Goal: Task Accomplishment & Management: Use online tool/utility

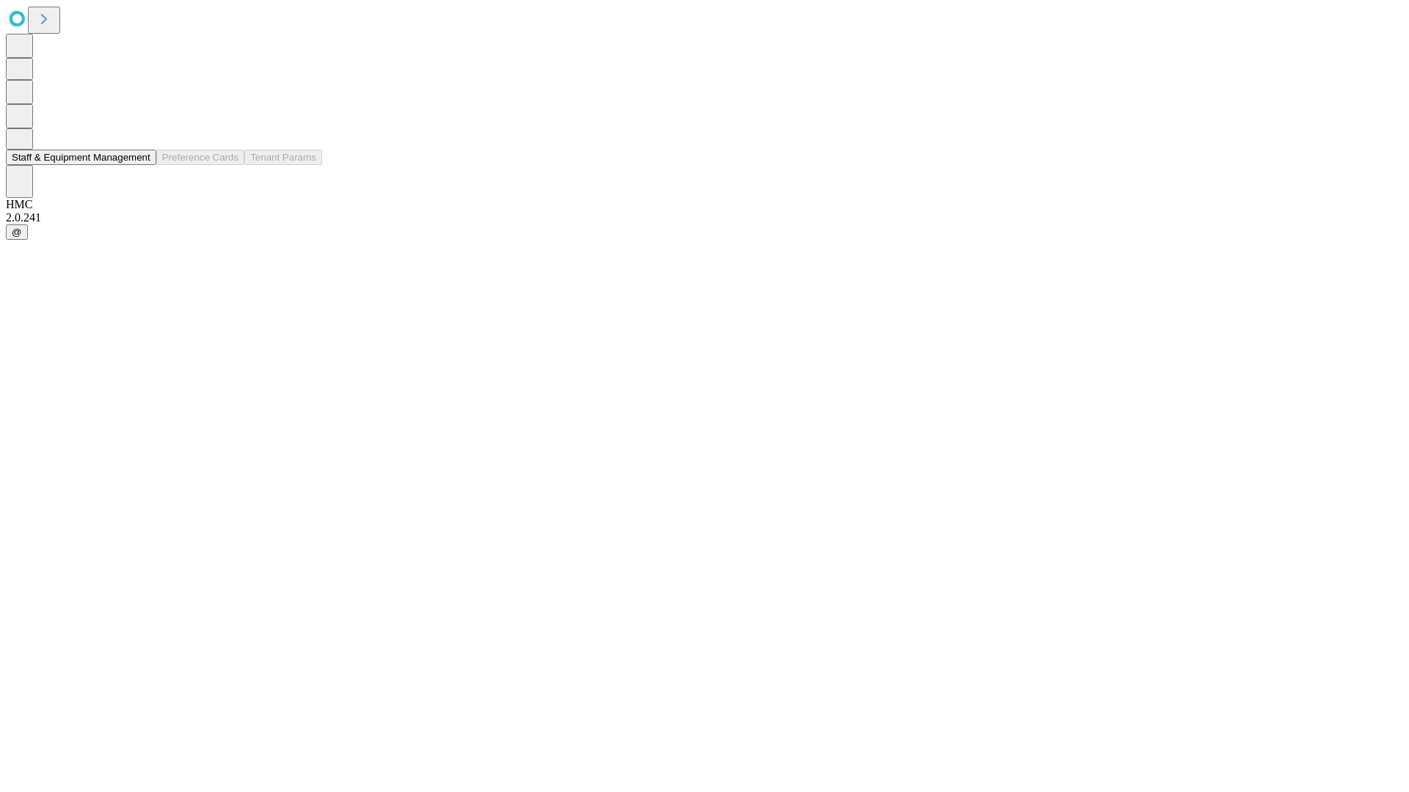
click at [140, 165] on button "Staff & Equipment Management" at bounding box center [81, 157] width 150 height 15
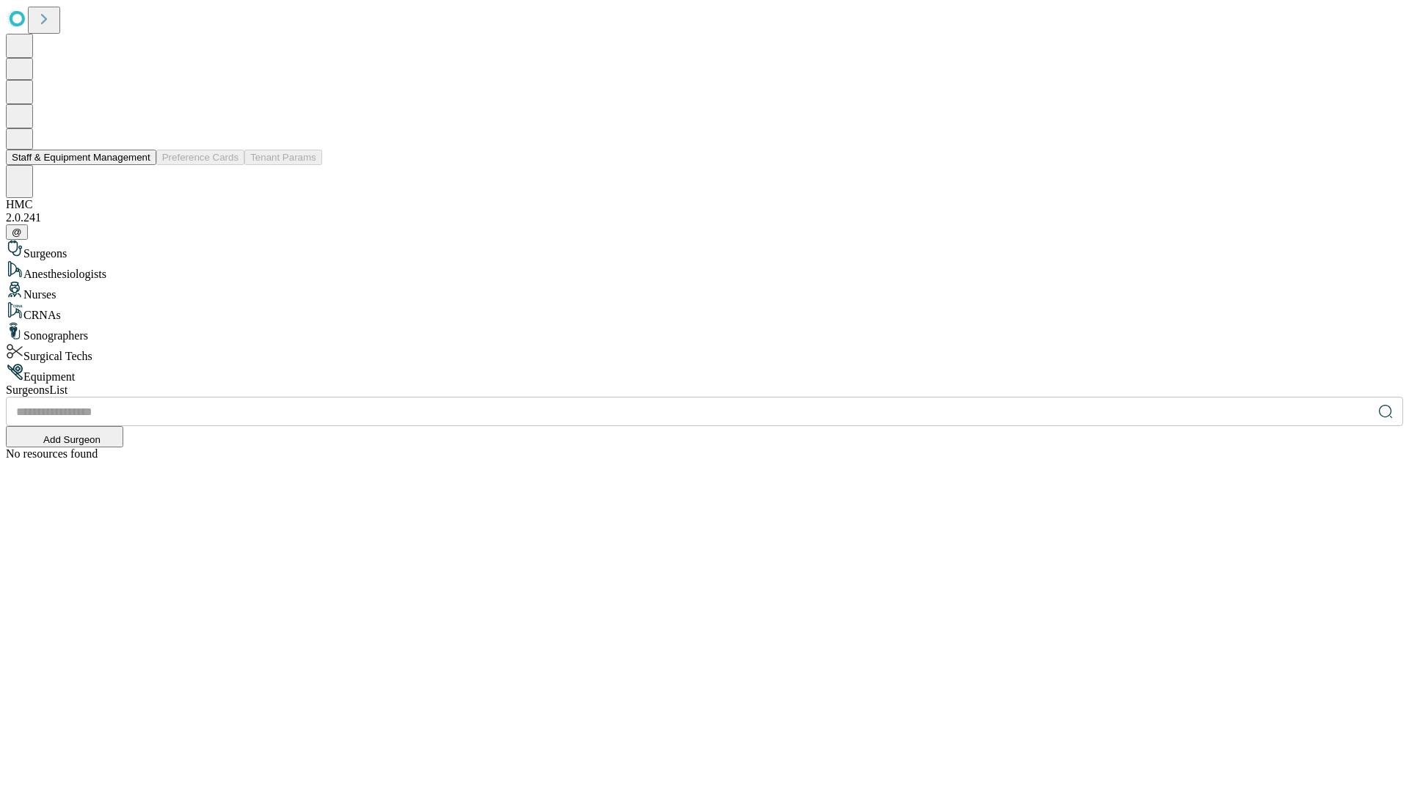
click at [140, 165] on button "Staff & Equipment Management" at bounding box center [81, 157] width 150 height 15
